Goal: Check status: Check status

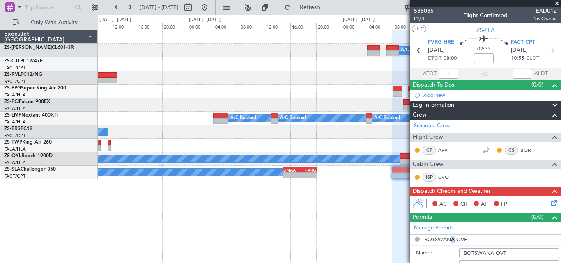
scroll to position [82, 0]
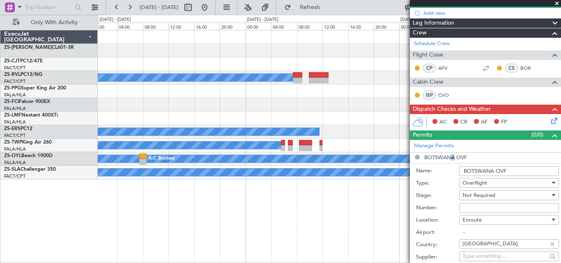
click at [417, 72] on fb-app "[DATE] - [DATE] Refresh Quick Links Only With Activity A/C Booked A/C Booked A/…" at bounding box center [280, 134] width 561 height 257
click at [445, 47] on fb-app "[DATE] - [DATE] Refresh Quick Links Only With Activity A/C Booked A/C Booked A/…" at bounding box center [280, 134] width 561 height 257
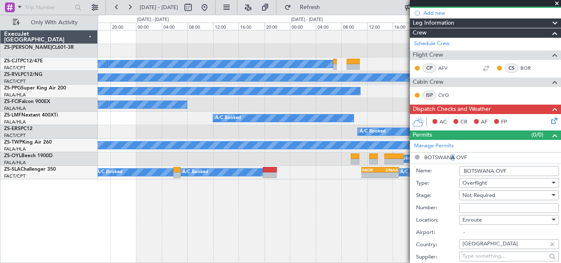
click at [426, 47] on fb-app "[DATE] - [DATE] Refresh Quick Links Only With Activity A/C Booked A/C Booked A/…" at bounding box center [280, 134] width 561 height 257
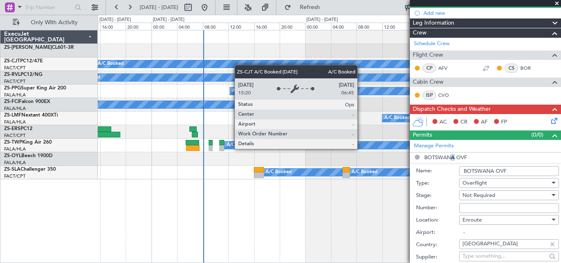
click at [352, 60] on div "A/C Booked A/C Booked A/C Booked A/C Booked A/C Booked A/C Booked A/C Unavailab…" at bounding box center [329, 104] width 463 height 149
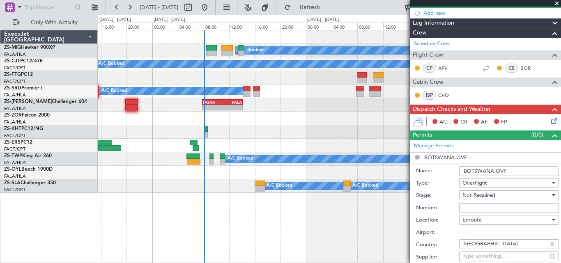
click at [557, 2] on span at bounding box center [557, 3] width 8 height 7
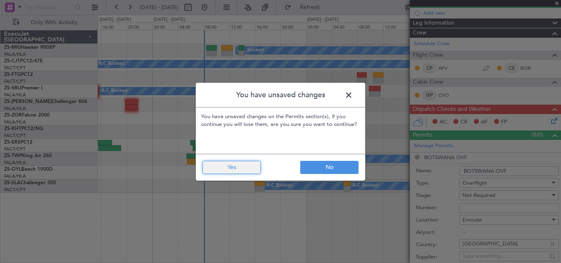
click at [241, 166] on button "Yes" at bounding box center [232, 167] width 58 height 13
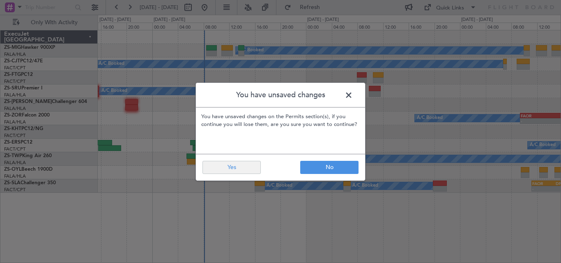
scroll to position [0, 0]
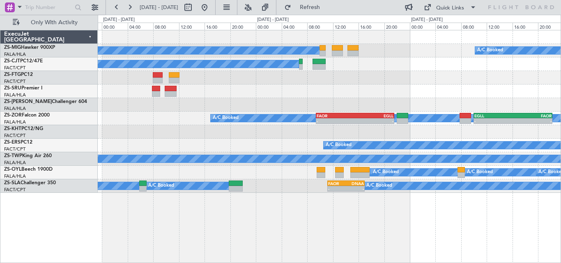
click at [231, 129] on div "A/C Booked A/C Booked A/C Booked A/C Booked A/C Booked A/C Booked A/C Booked A/…" at bounding box center [329, 111] width 463 height 163
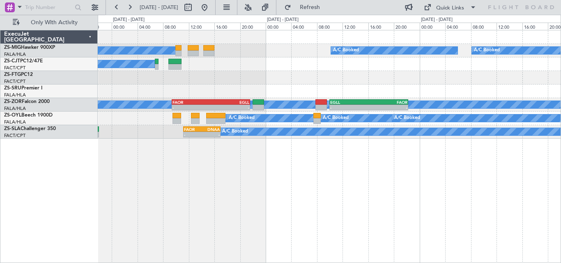
click at [270, 92] on div "A/C Booked A/C Booked A/C Booked A/C Booked A/C Booked A/C Booked A/C Booked A/…" at bounding box center [329, 84] width 463 height 108
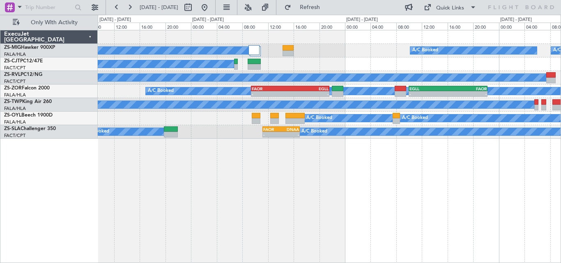
click at [357, 66] on div "A/C Booked A/C Booked A/C Booked A/C Booked A/C Booked A/C Booked A/C Booked A/…" at bounding box center [329, 84] width 463 height 108
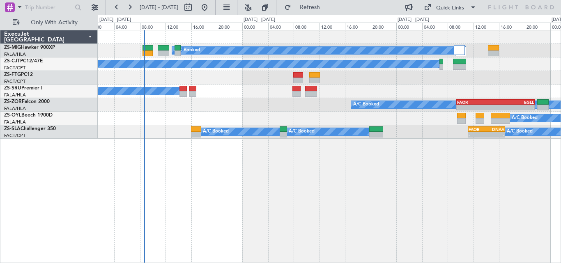
click at [378, 85] on div "A/C Booked A/C Booked A/C Booked A/C Booked A/C Booked A/C Booked A/C Booked A/…" at bounding box center [329, 84] width 463 height 108
